Goal: Transaction & Acquisition: Purchase product/service

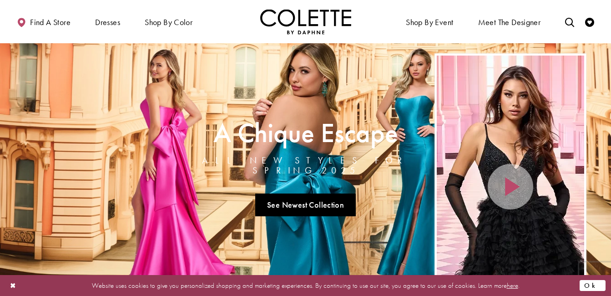
click at [598, 282] on button "Ok" at bounding box center [592, 284] width 26 height 11
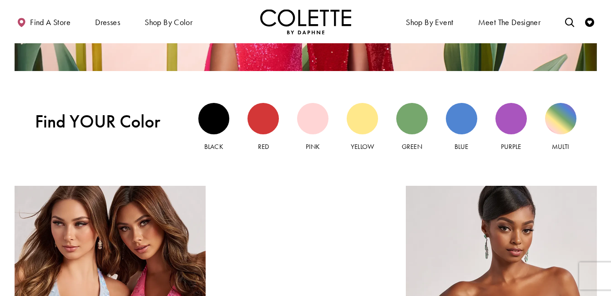
scroll to position [981, 0]
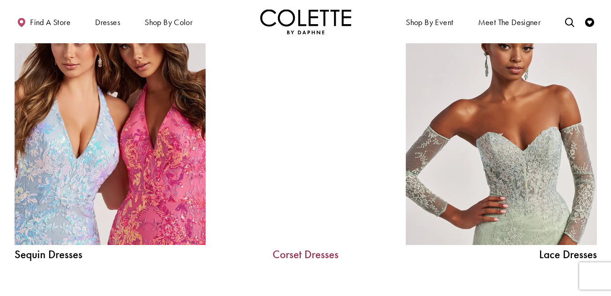
click at [309, 251] on link "Corset Dresses" at bounding box center [305, 253] width 136 height 11
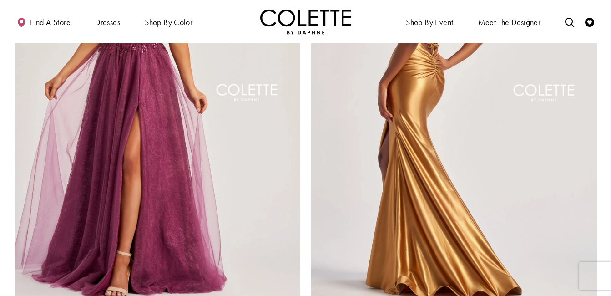
scroll to position [1591, 0]
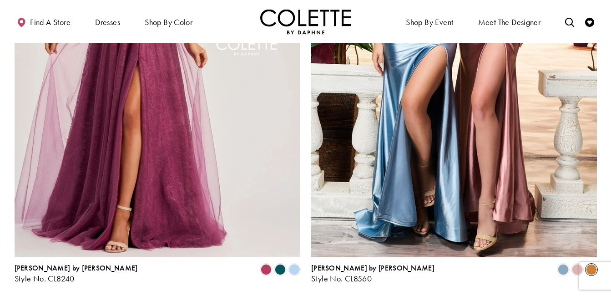
click at [589, 264] on span "Product List" at bounding box center [591, 269] width 11 height 11
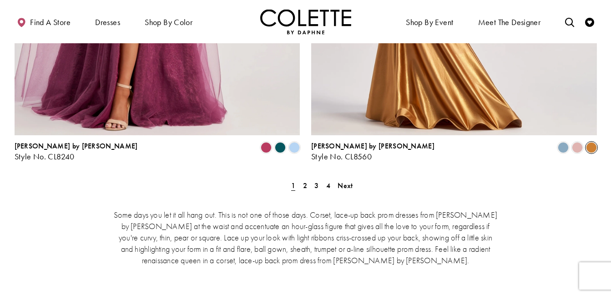
scroll to position [1728, 0]
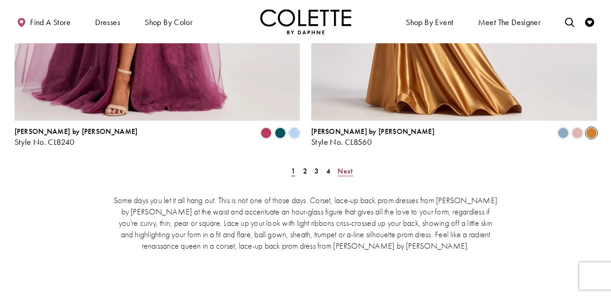
click at [351, 166] on span "Next" at bounding box center [344, 171] width 15 height 10
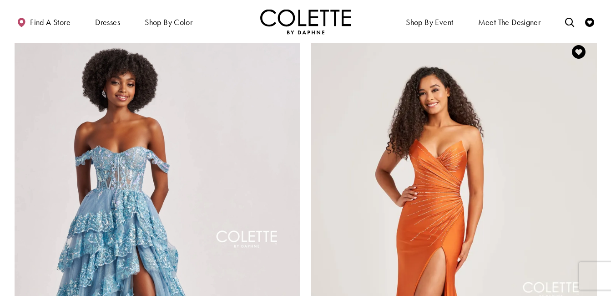
scroll to position [1368, 0]
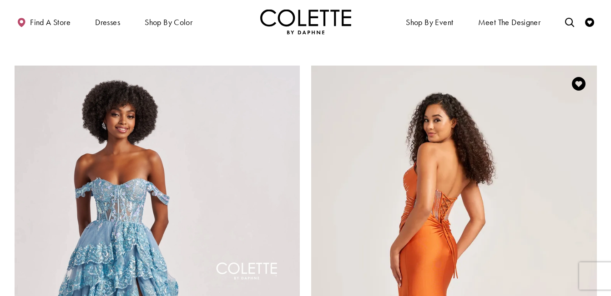
click at [452, 210] on img "Visit Colette by Daphne Style No. CL5135 Page" at bounding box center [454, 272] width 286 height 415
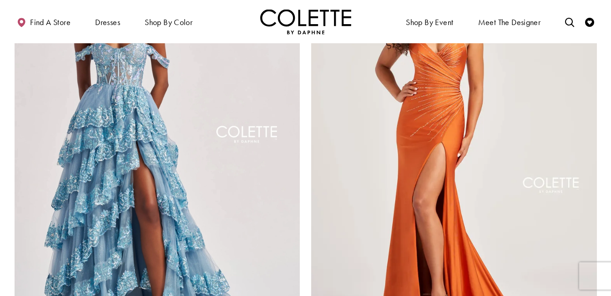
scroll to position [1686, 0]
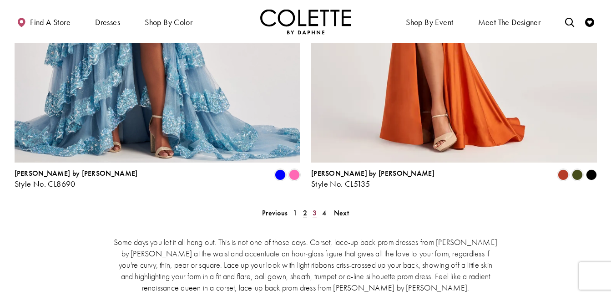
click at [316, 208] on span "3" at bounding box center [314, 213] width 4 height 10
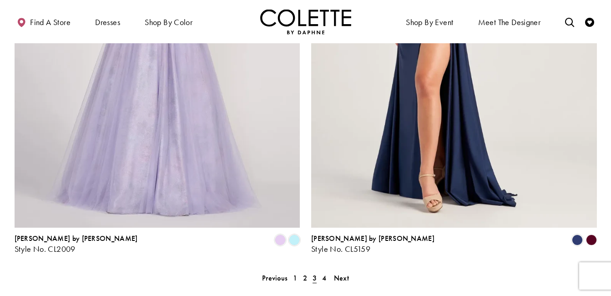
scroll to position [1595, 0]
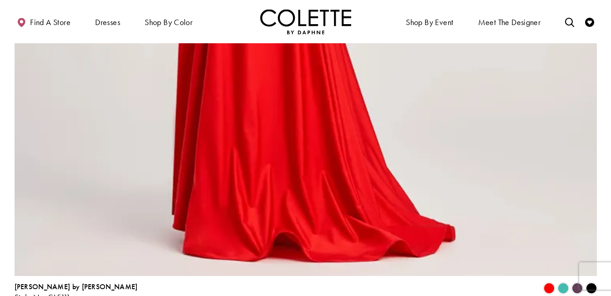
scroll to position [2141, 0]
